Goal: Information Seeking & Learning: Check status

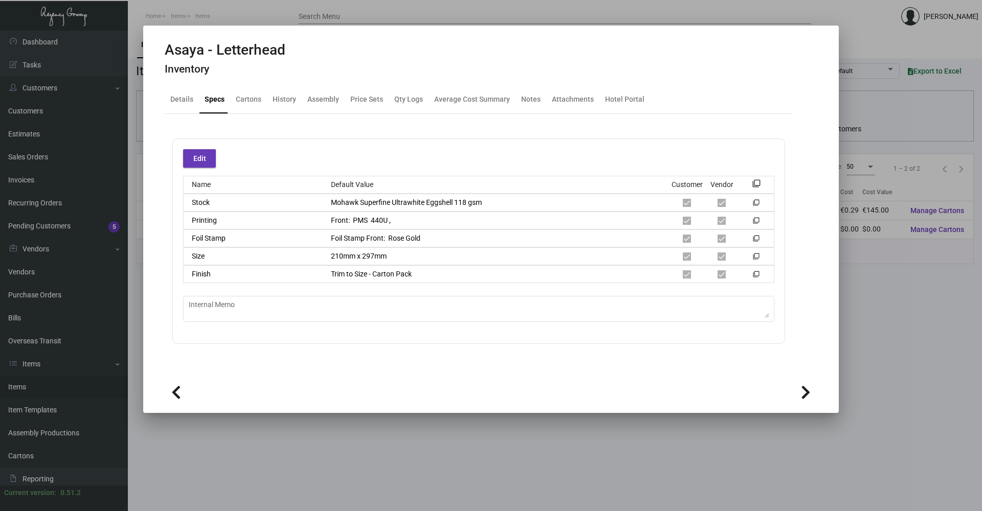
click at [348, 435] on div at bounding box center [491, 255] width 982 height 511
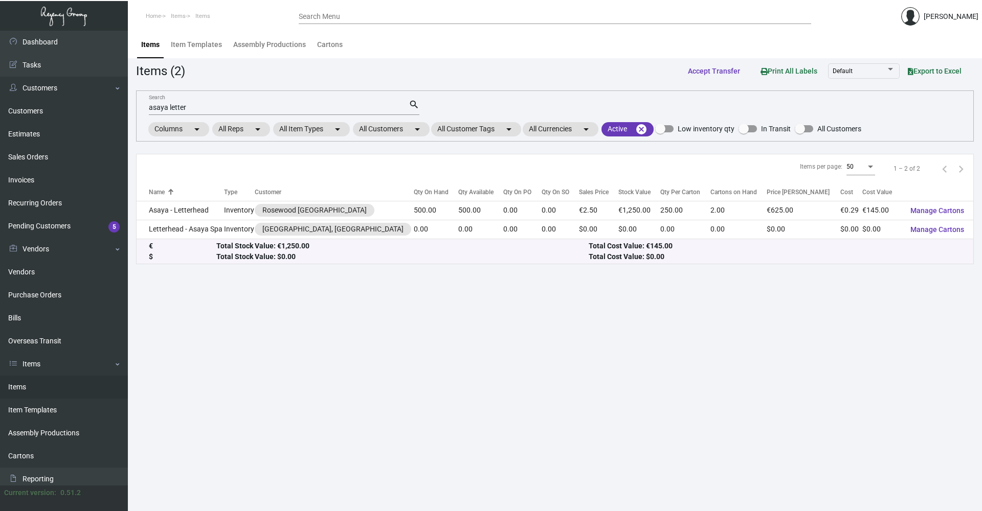
click at [253, 103] on div "asaya letter Search" at bounding box center [279, 107] width 260 height 16
click at [253, 104] on input "asaya letter" at bounding box center [279, 108] width 260 height 8
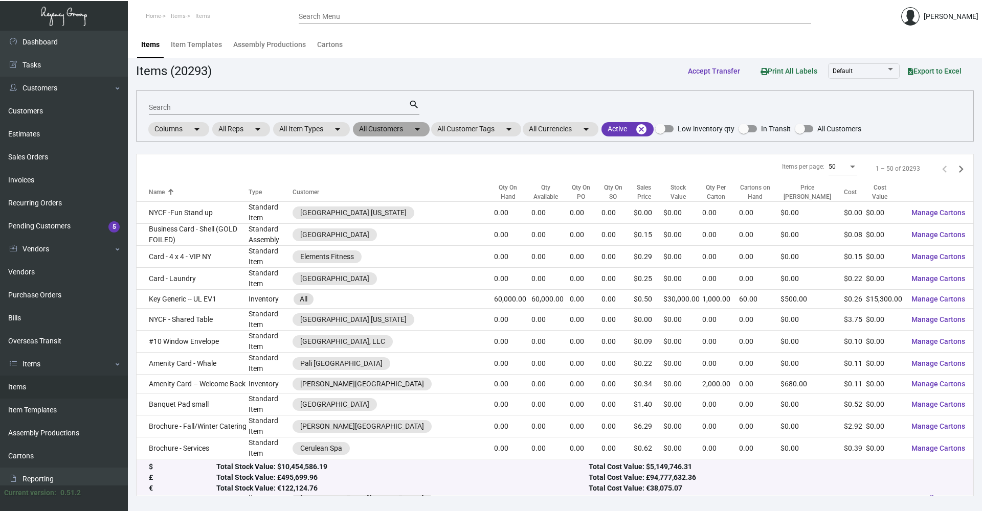
click at [392, 131] on mat-chip "All Customers arrow_drop_down" at bounding box center [391, 129] width 77 height 14
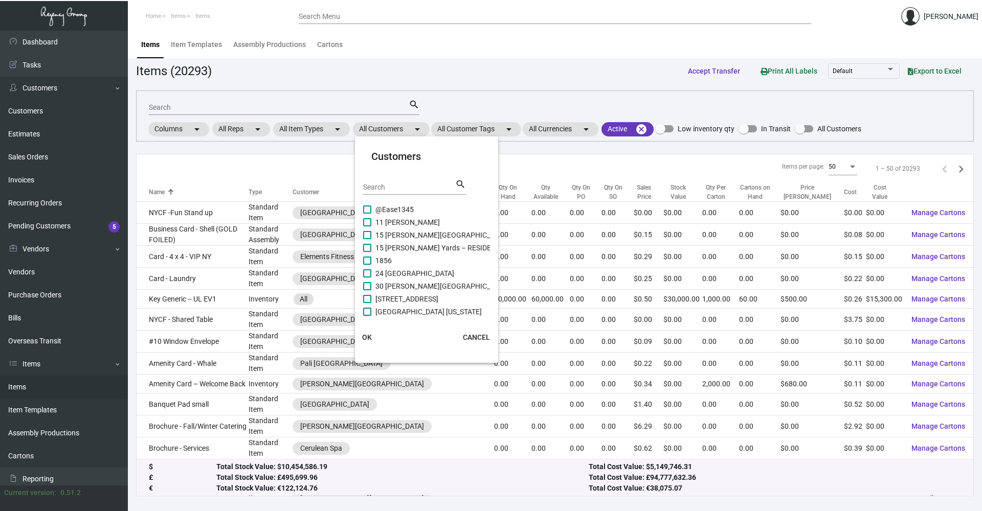
click at [412, 187] on input "Search" at bounding box center [409, 188] width 92 height 8
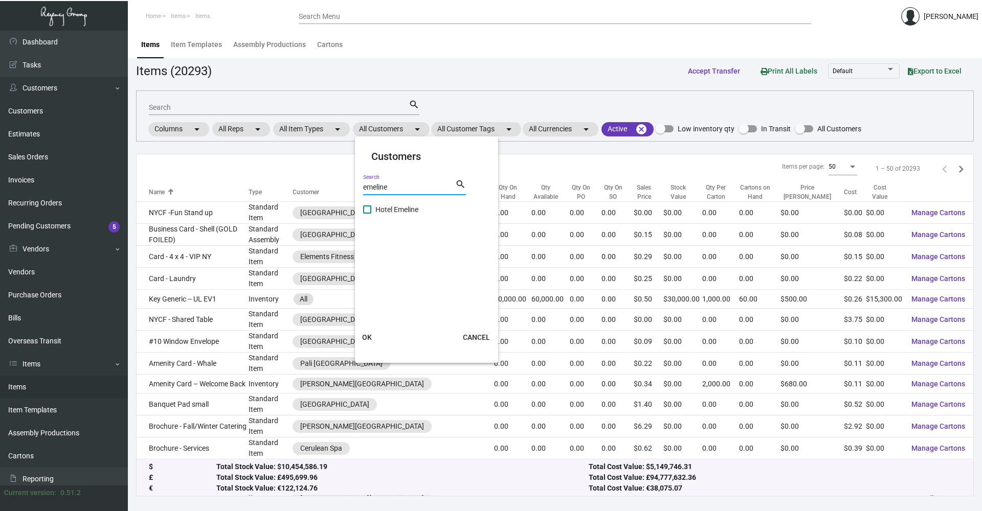
type input "emeline"
click at [404, 209] on span "Hotel Emeline" at bounding box center [396, 210] width 43 height 12
click at [367, 214] on input "Hotel Emeline" at bounding box center [367, 214] width 1 height 1
checkbox input "true"
click at [367, 334] on span "OK" at bounding box center [367, 337] width 10 height 8
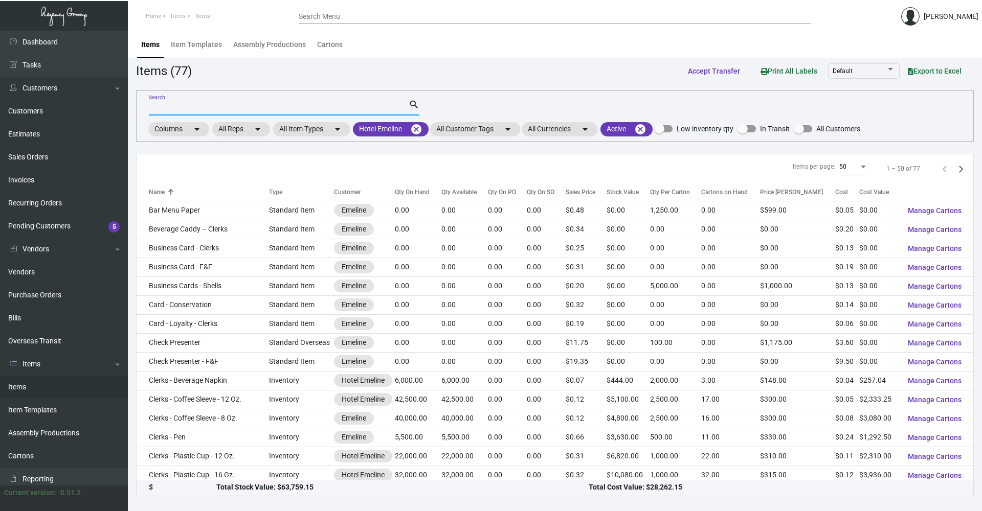
click at [250, 106] on input "Search" at bounding box center [279, 108] width 260 height 8
type input "v"
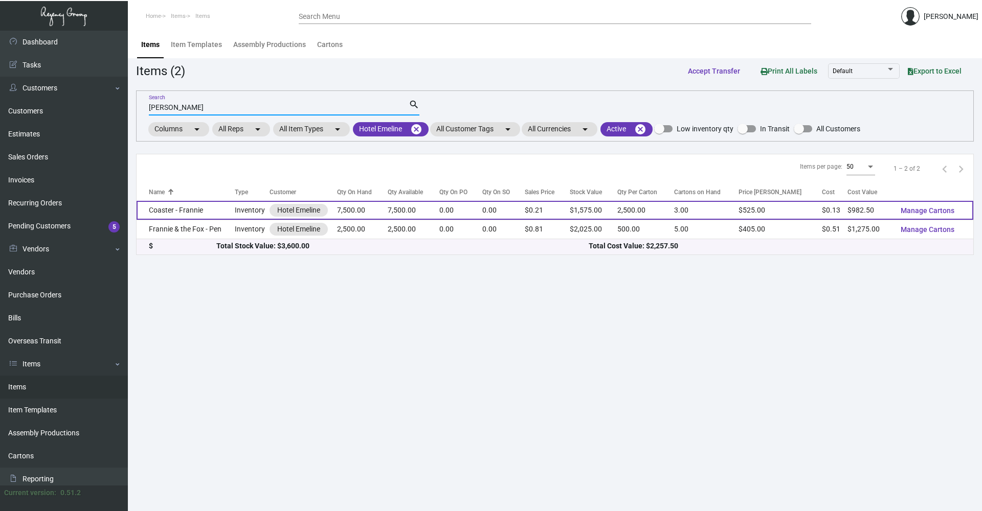
type input "[PERSON_NAME]"
click at [216, 205] on td "Coaster - Frannie" at bounding box center [186, 210] width 98 height 19
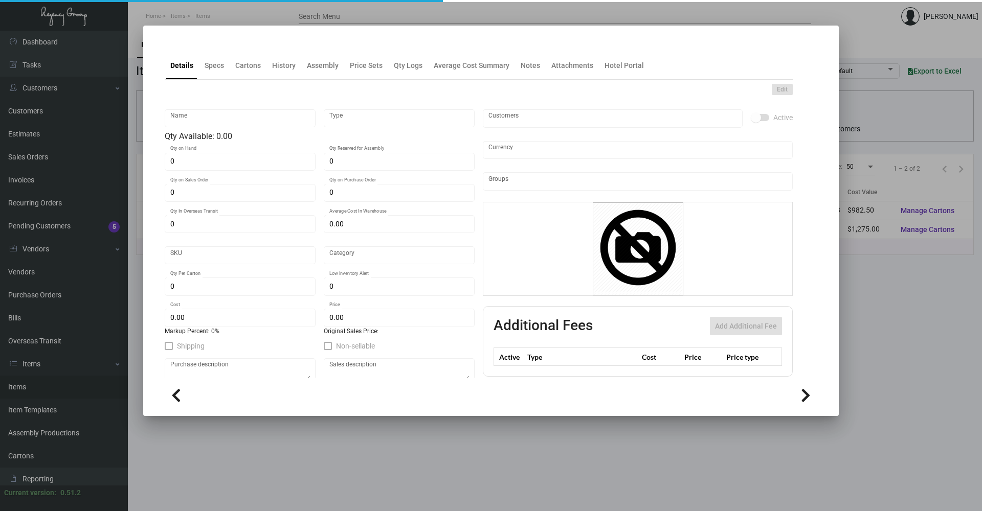
type input "Coaster - Frannie"
type input "Inventory"
type input "7,500"
type input "$ 0.1068"
type input "EMLN-Coaster-92"
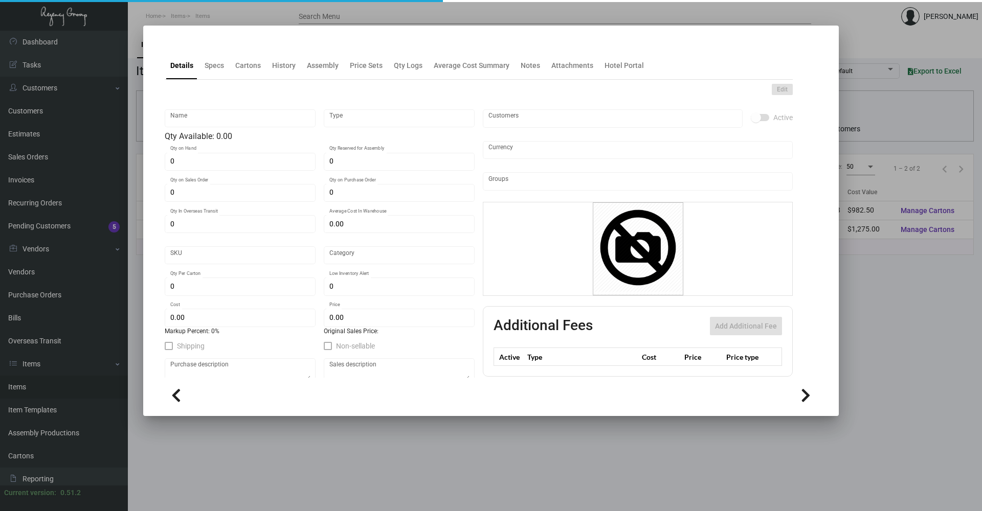
type input "Standard"
type input "2,500"
type input "$ 0.131"
type input "$ 0.21"
checkbox input "true"
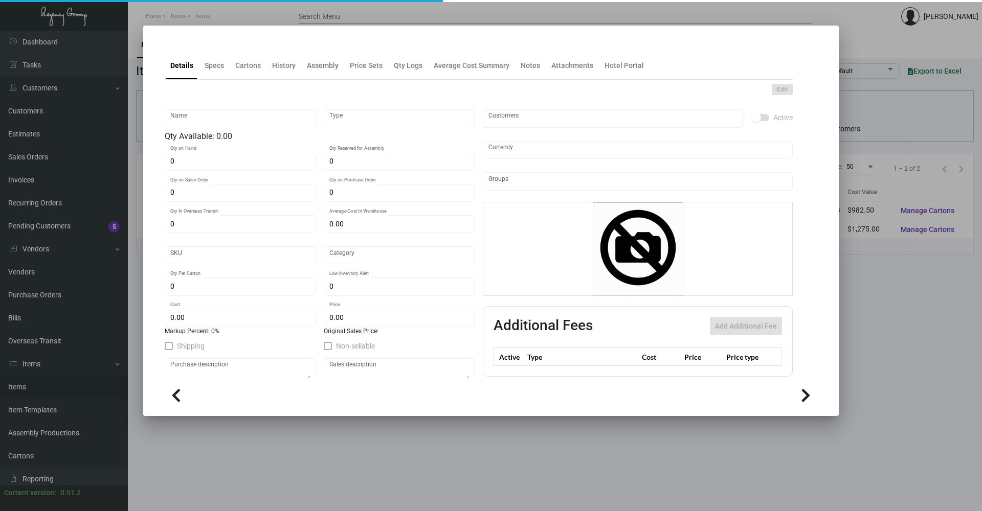
type input "United States Dollar $"
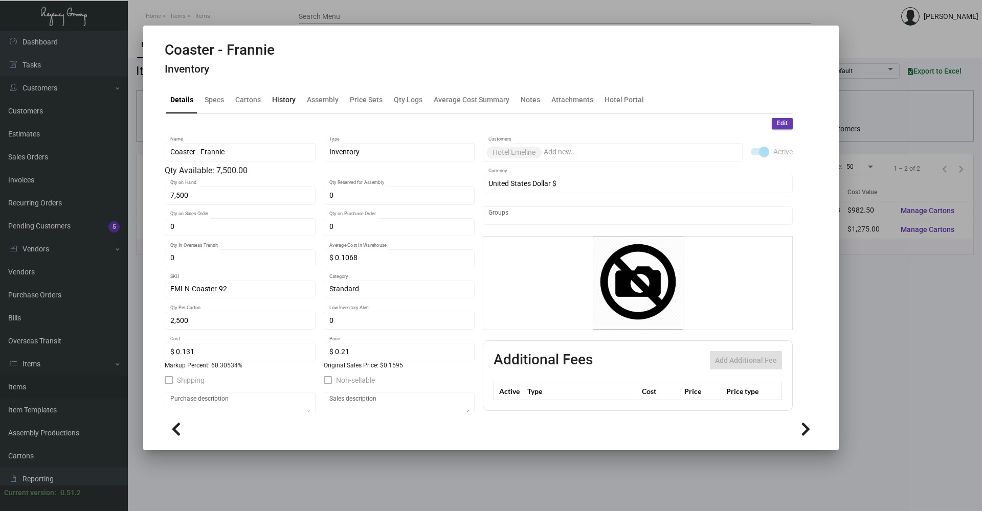
click at [279, 99] on div "History" at bounding box center [284, 99] width 24 height 11
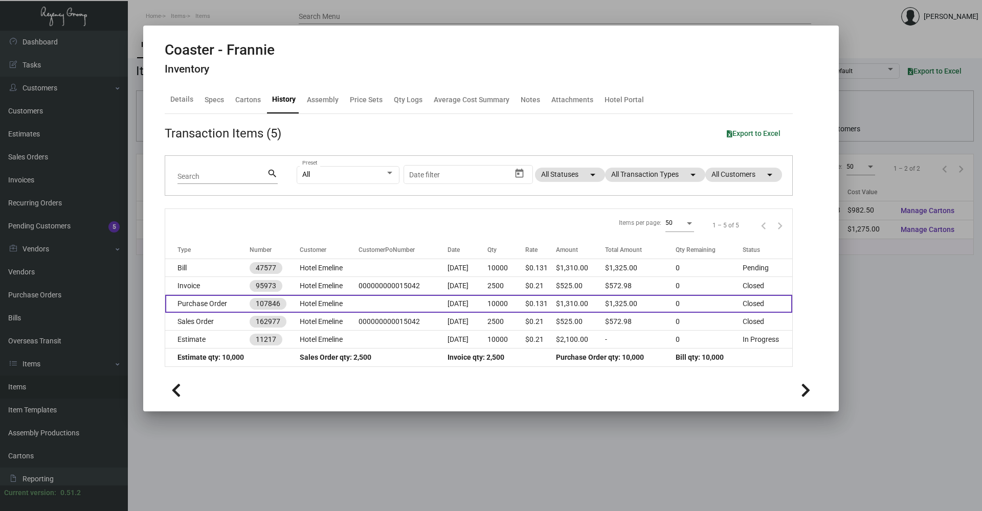
click at [347, 304] on td "Hotel Emeline" at bounding box center [329, 304] width 59 height 18
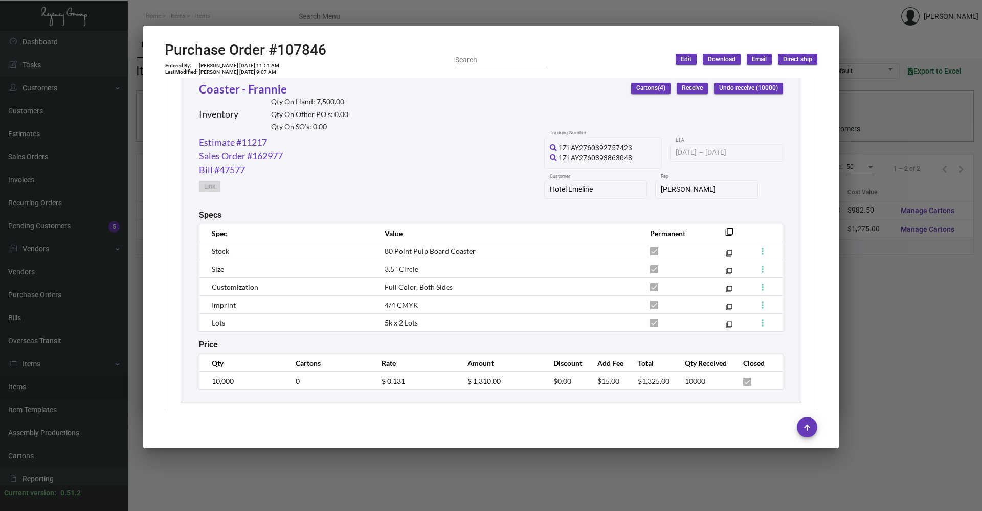
scroll to position [503, 0]
